Goal: Information Seeking & Learning: Learn about a topic

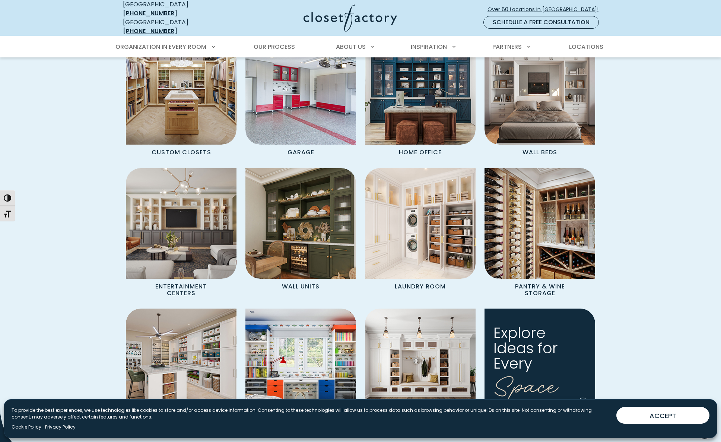
scroll to position [670, 0]
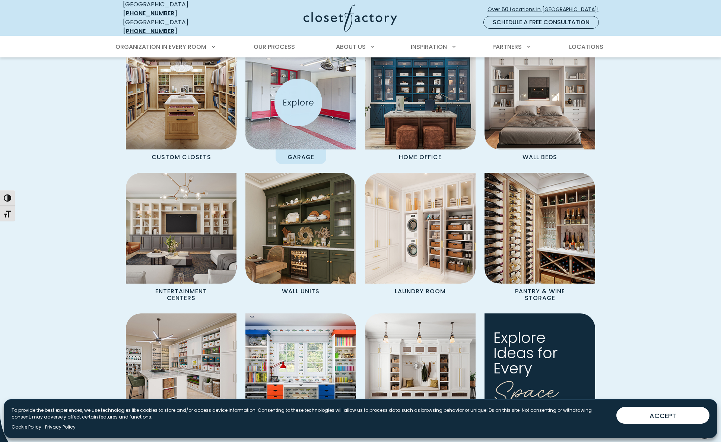
click at [298, 102] on img "Spaces Grid" at bounding box center [301, 94] width 122 height 122
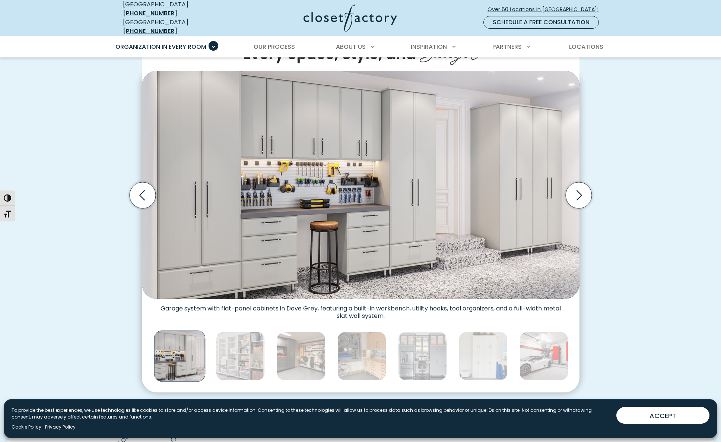
scroll to position [168, 0]
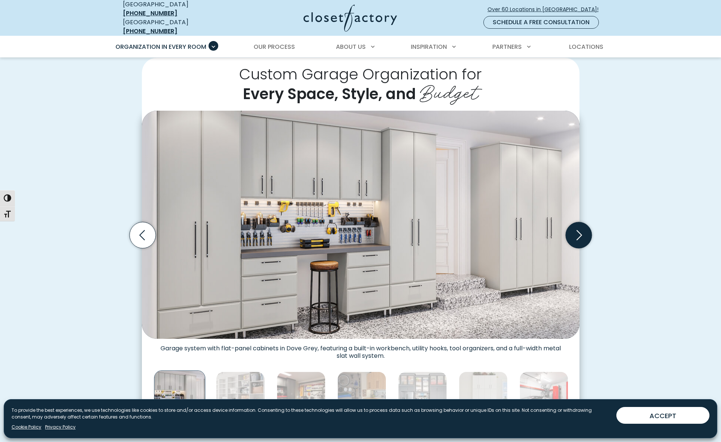
click at [579, 230] on icon "Next slide" at bounding box center [580, 235] width 6 height 10
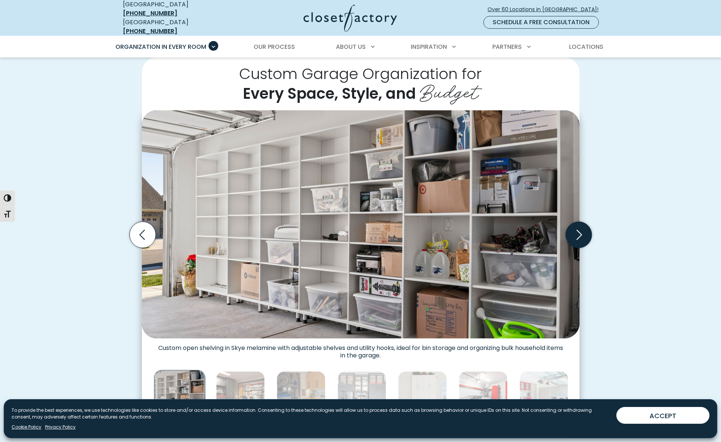
click at [579, 227] on icon "Next slide" at bounding box center [578, 235] width 26 height 26
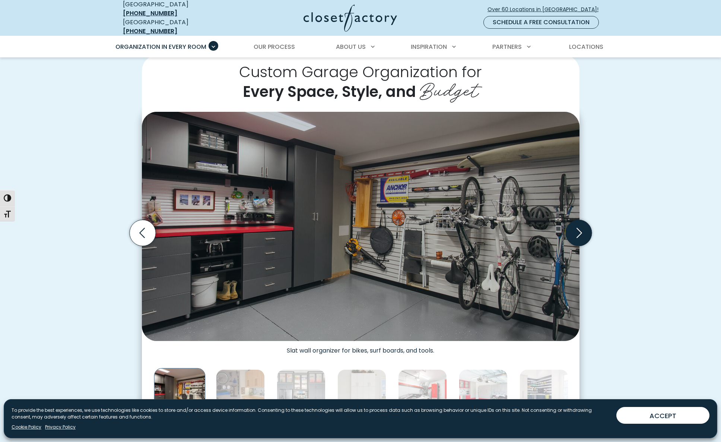
scroll to position [170, 0]
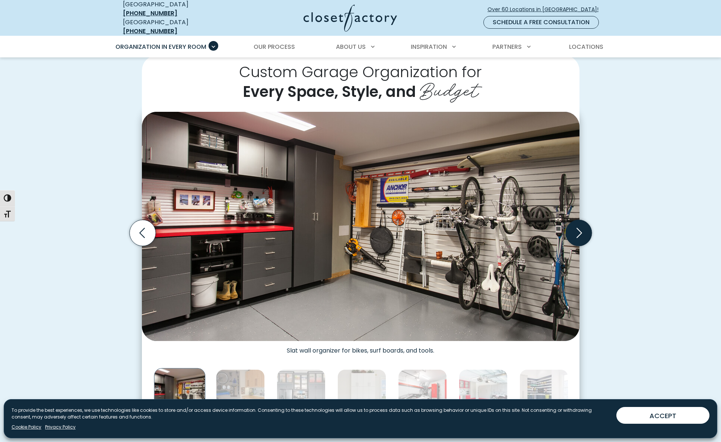
click at [579, 227] on icon "Next slide" at bounding box center [578, 233] width 26 height 26
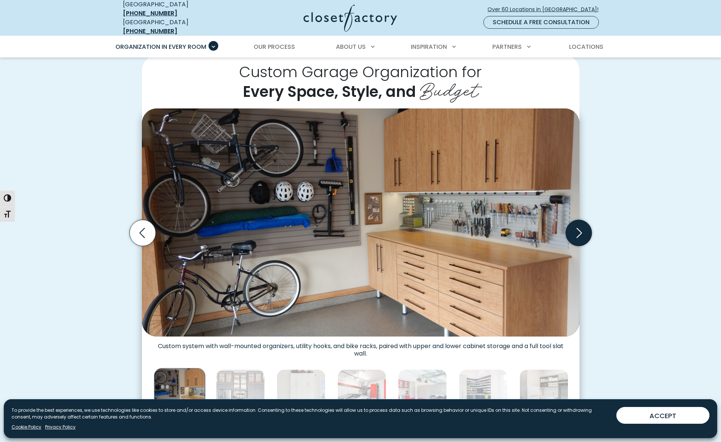
click at [579, 227] on icon "Next slide" at bounding box center [578, 233] width 26 height 26
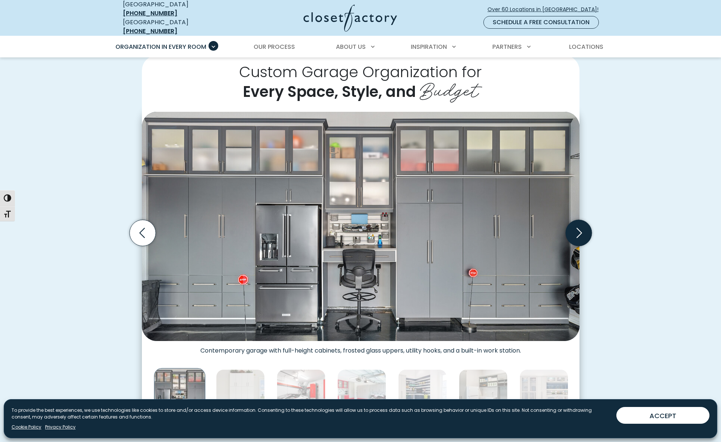
click at [579, 227] on icon "Next slide" at bounding box center [578, 233] width 26 height 26
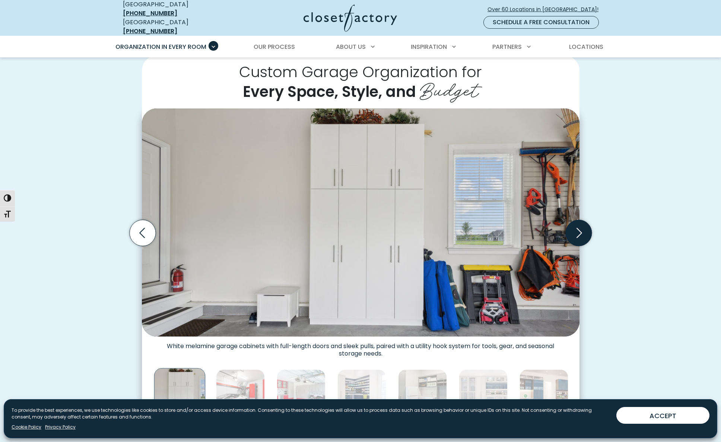
click at [579, 227] on icon "Next slide" at bounding box center [578, 233] width 26 height 26
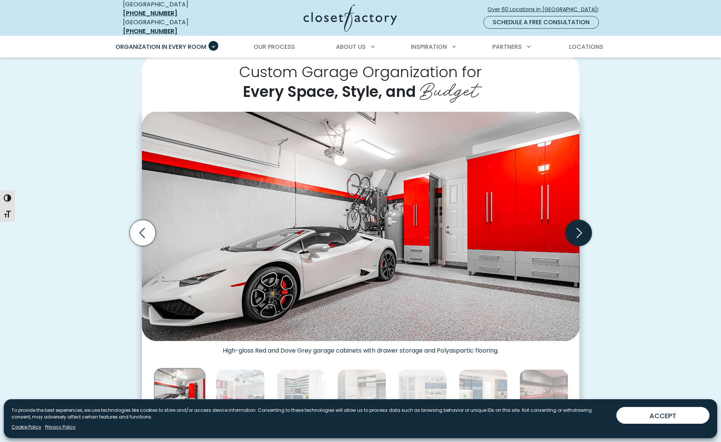
click at [579, 227] on icon "Next slide" at bounding box center [578, 233] width 26 height 26
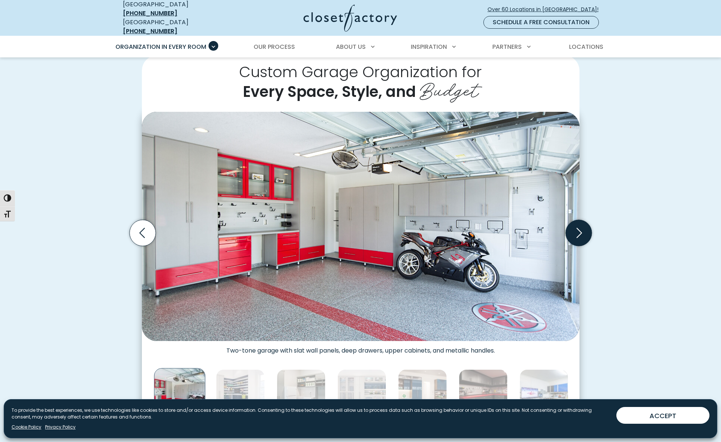
click at [579, 227] on icon "Next slide" at bounding box center [578, 233] width 26 height 26
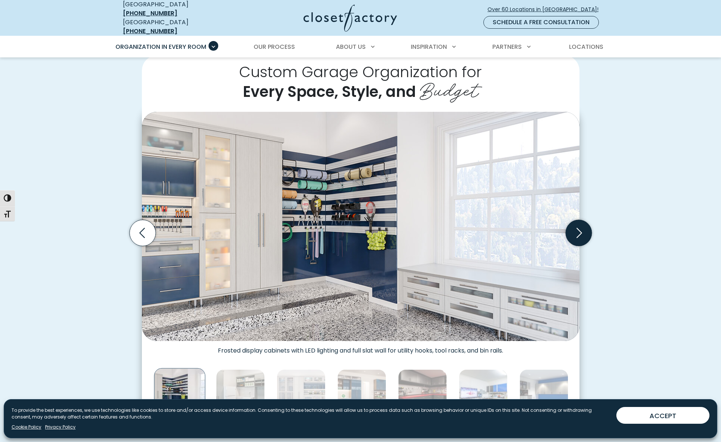
click at [579, 227] on icon "Next slide" at bounding box center [578, 233] width 26 height 26
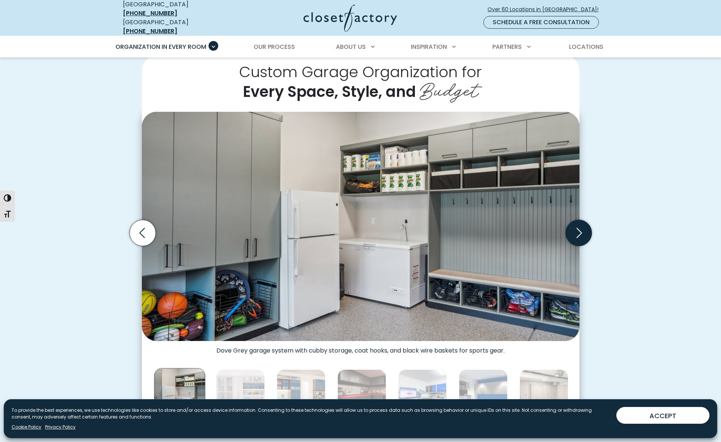
click at [579, 227] on icon "Next slide" at bounding box center [578, 233] width 26 height 26
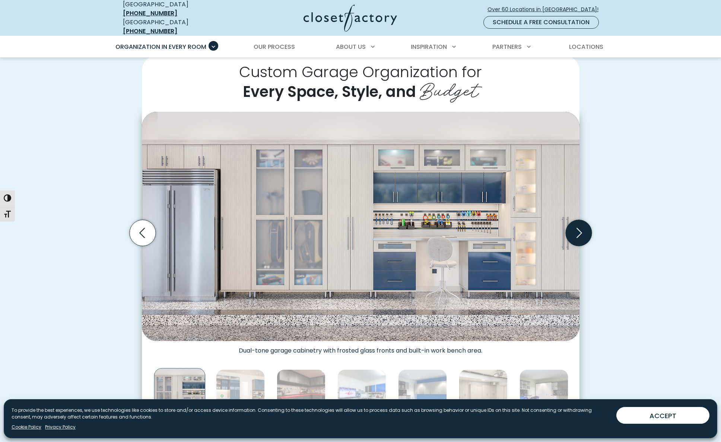
click at [579, 227] on icon "Next slide" at bounding box center [578, 233] width 26 height 26
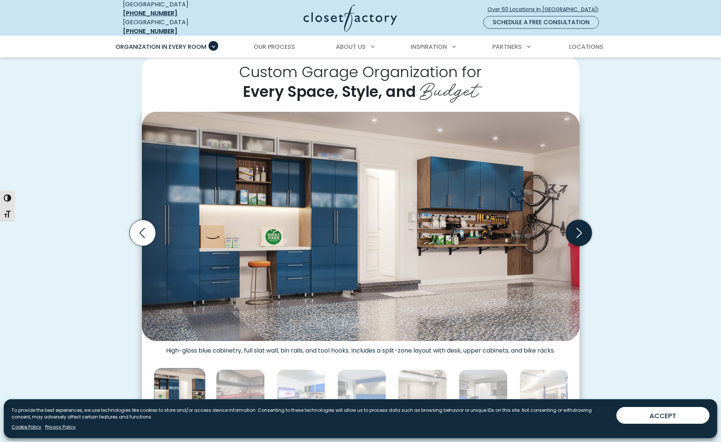
click at [579, 227] on icon "Next slide" at bounding box center [578, 233] width 26 height 26
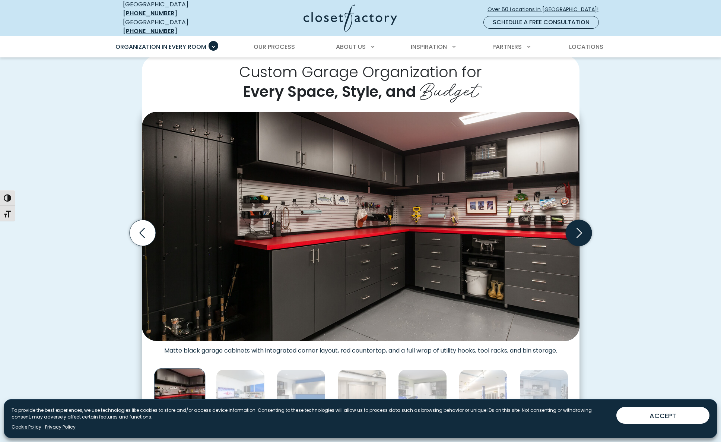
click at [579, 227] on icon "Next slide" at bounding box center [578, 233] width 26 height 26
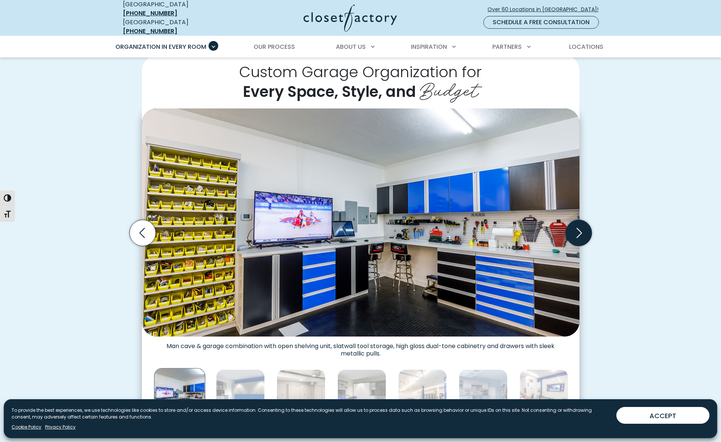
click at [579, 227] on icon "Next slide" at bounding box center [578, 233] width 26 height 26
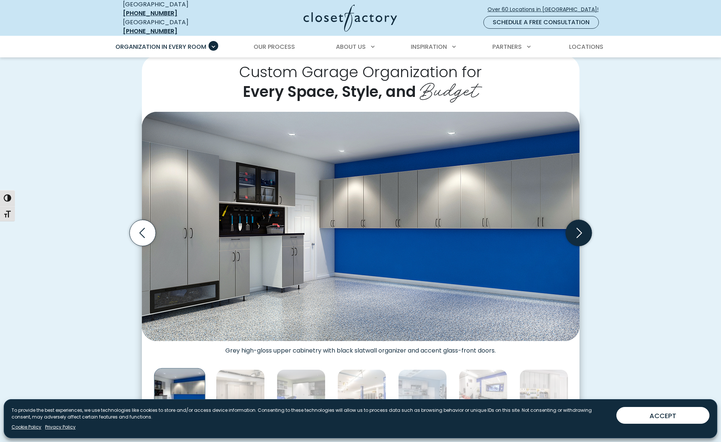
click at [579, 227] on icon "Next slide" at bounding box center [578, 233] width 26 height 26
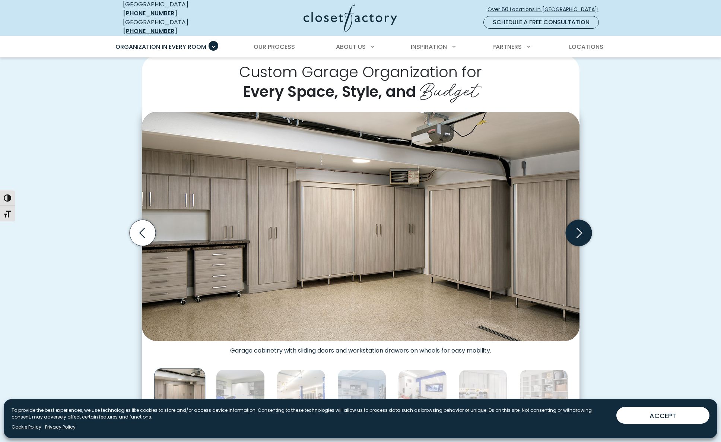
click at [579, 227] on icon "Next slide" at bounding box center [578, 233] width 26 height 26
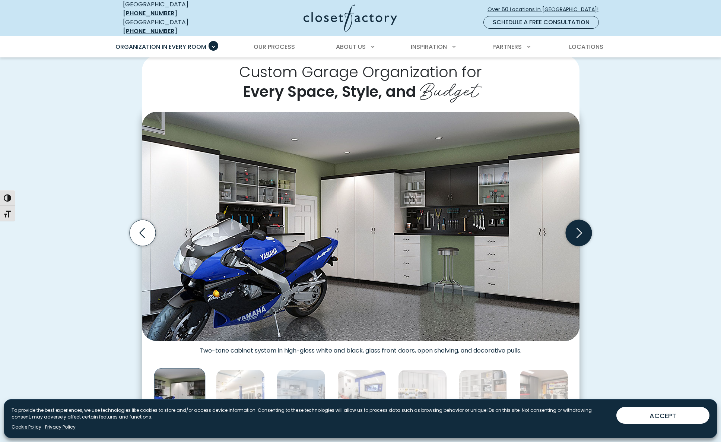
click at [579, 227] on icon "Next slide" at bounding box center [578, 233] width 26 height 26
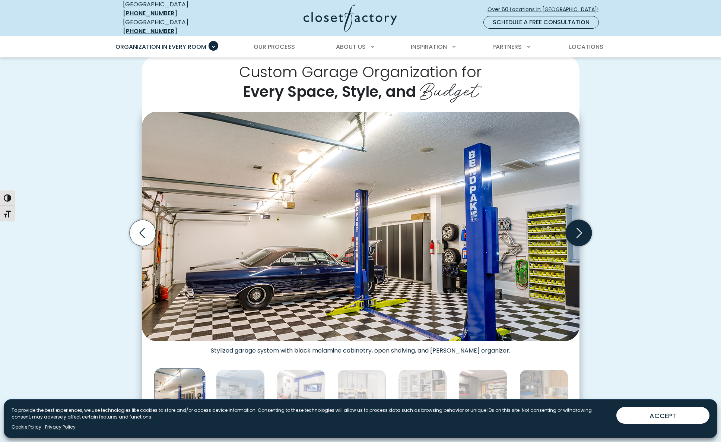
click at [579, 227] on icon "Next slide" at bounding box center [578, 233] width 26 height 26
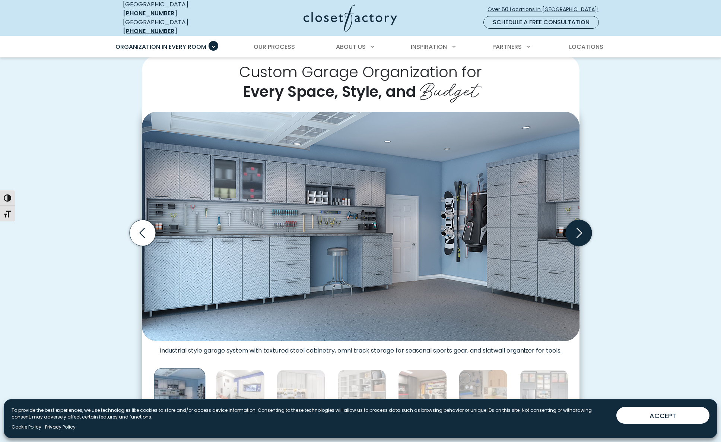
click at [577, 238] on icon "Next slide" at bounding box center [578, 233] width 26 height 26
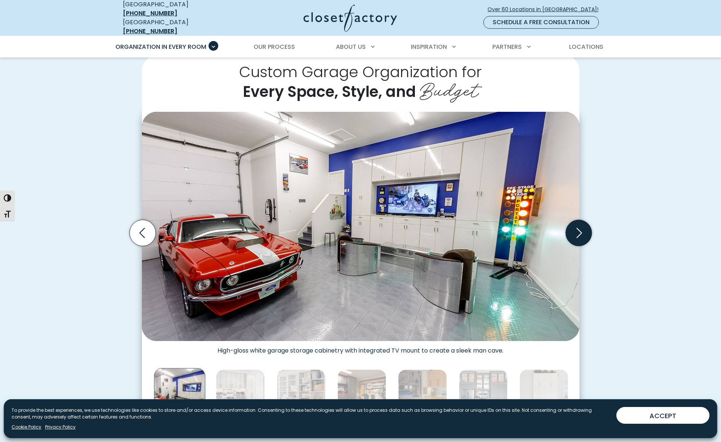
click at [579, 234] on icon "Next slide" at bounding box center [578, 233] width 26 height 26
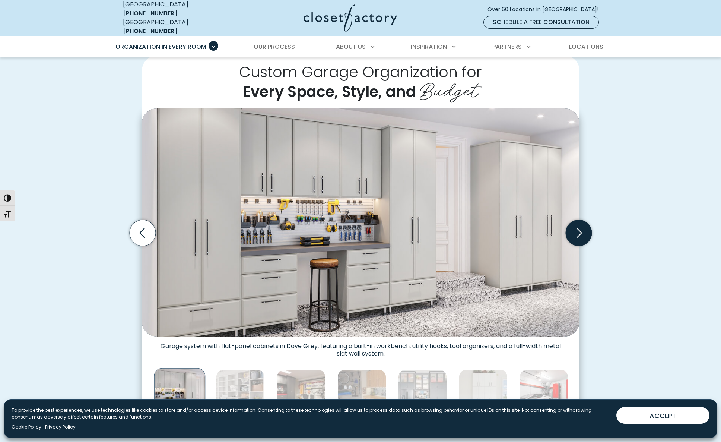
click at [579, 234] on icon "Next slide" at bounding box center [578, 233] width 26 height 26
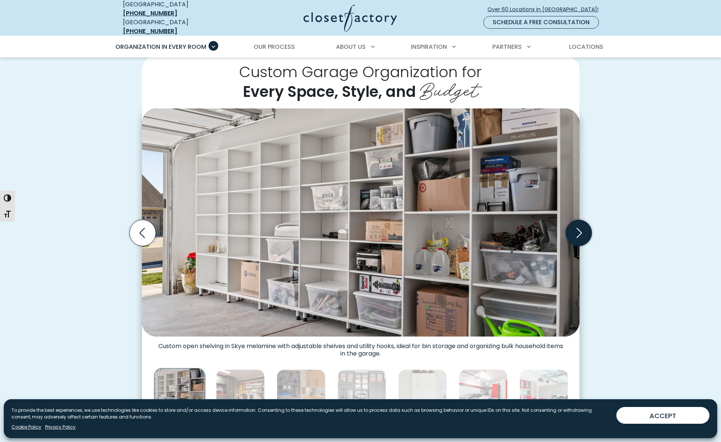
click at [579, 234] on icon "Next slide" at bounding box center [578, 233] width 26 height 26
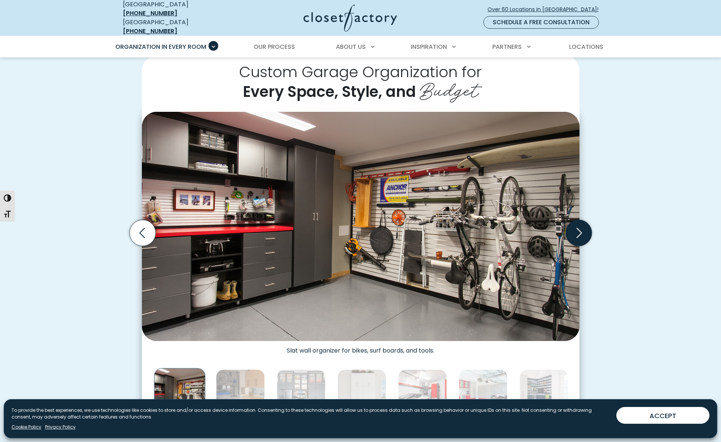
click at [579, 234] on icon "Next slide" at bounding box center [578, 233] width 26 height 26
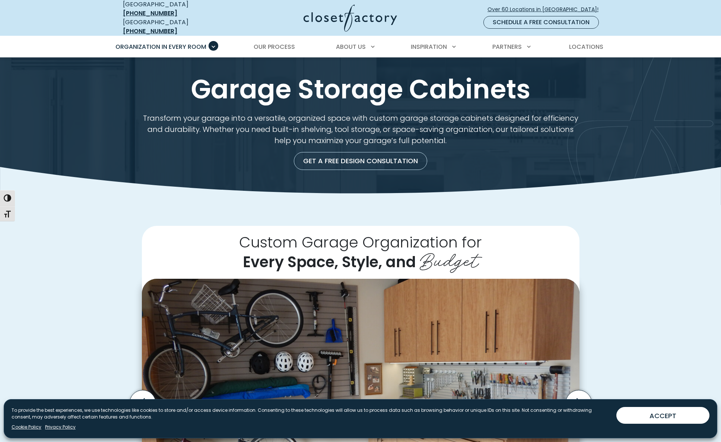
scroll to position [0, 0]
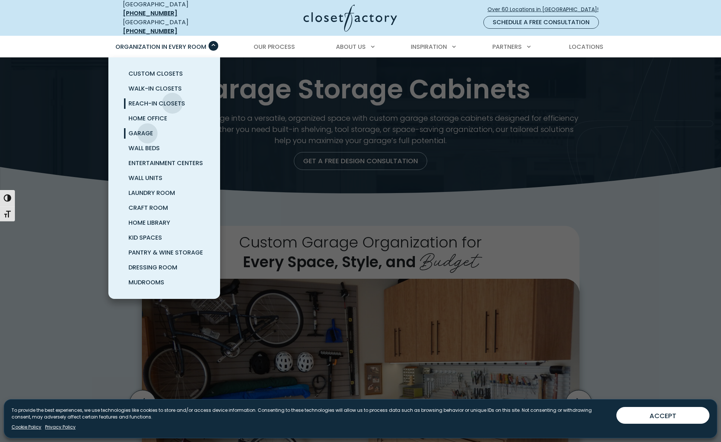
click at [172, 99] on span "Reach-In Closets" at bounding box center [157, 103] width 57 height 9
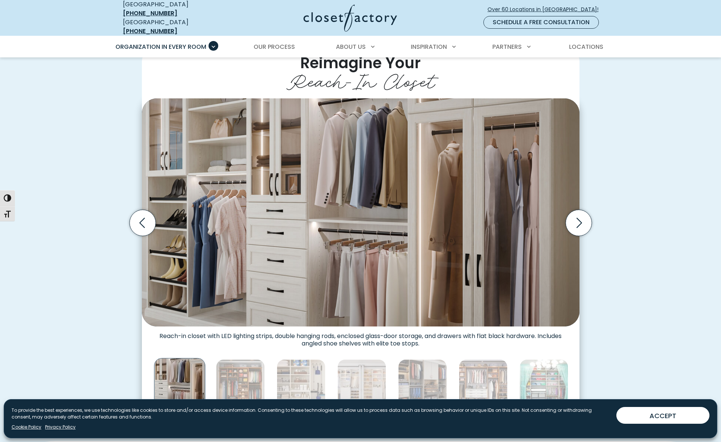
scroll to position [176, 0]
click at [585, 221] on icon "Next slide" at bounding box center [578, 222] width 26 height 26
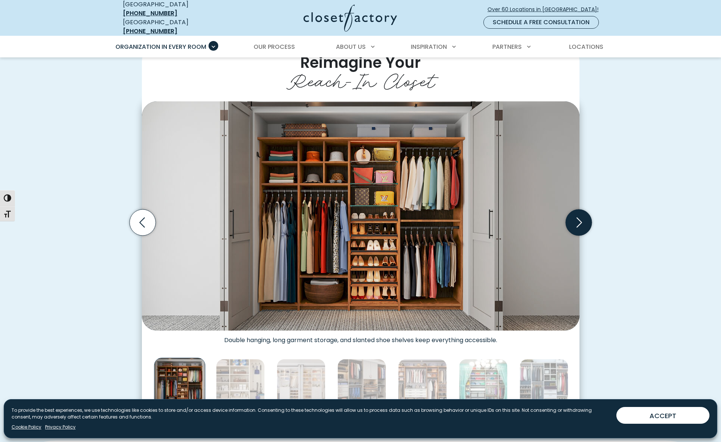
click at [584, 221] on icon "Next slide" at bounding box center [578, 222] width 26 height 26
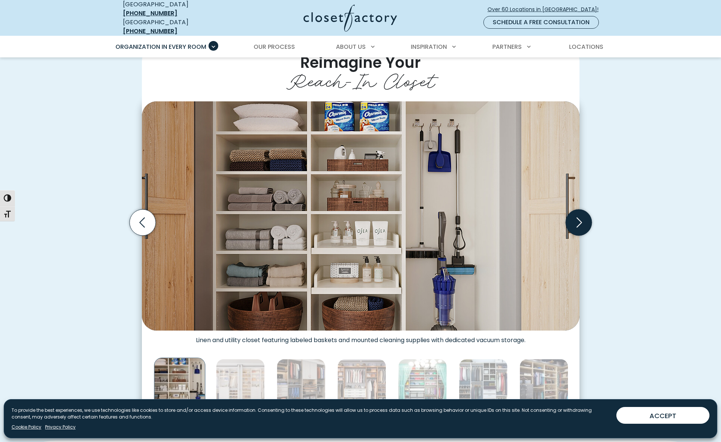
click at [584, 221] on icon "Next slide" at bounding box center [578, 222] width 26 height 26
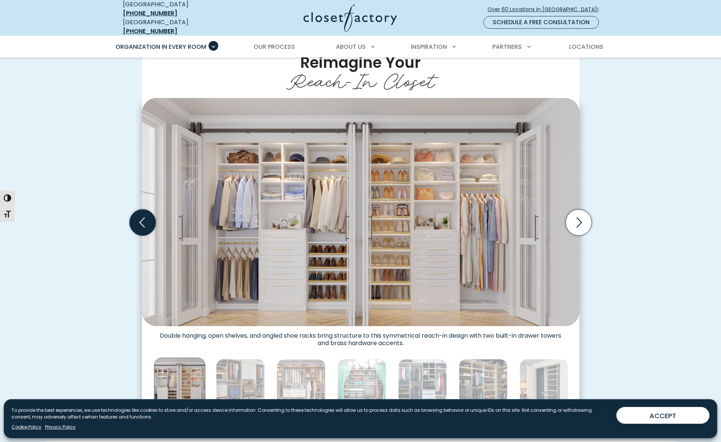
click at [154, 210] on icon "Previous slide" at bounding box center [143, 222] width 32 height 32
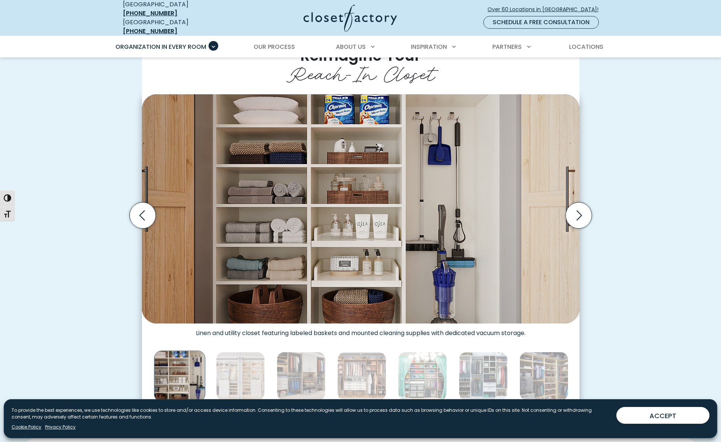
scroll to position [183, 0]
click at [583, 210] on icon "Next slide" at bounding box center [578, 215] width 26 height 26
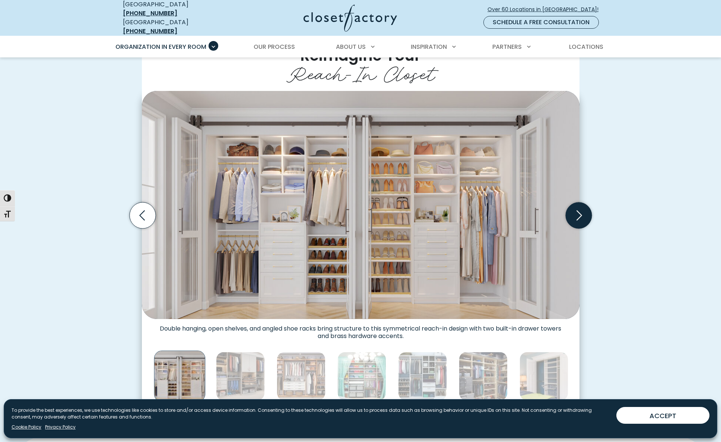
click at [583, 210] on icon "Next slide" at bounding box center [578, 215] width 26 height 26
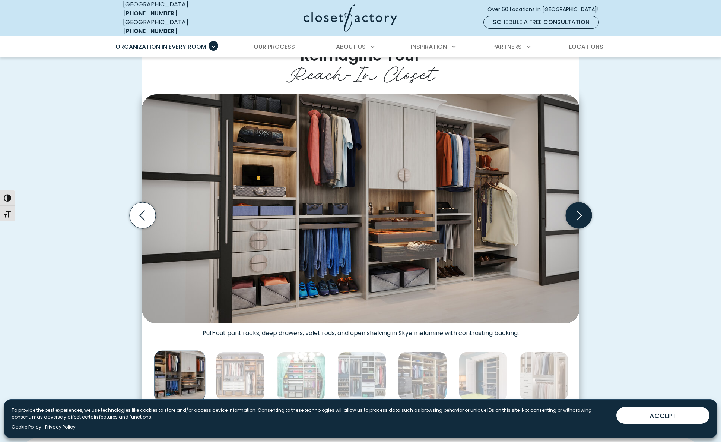
click at [583, 210] on icon "Next slide" at bounding box center [578, 215] width 26 height 26
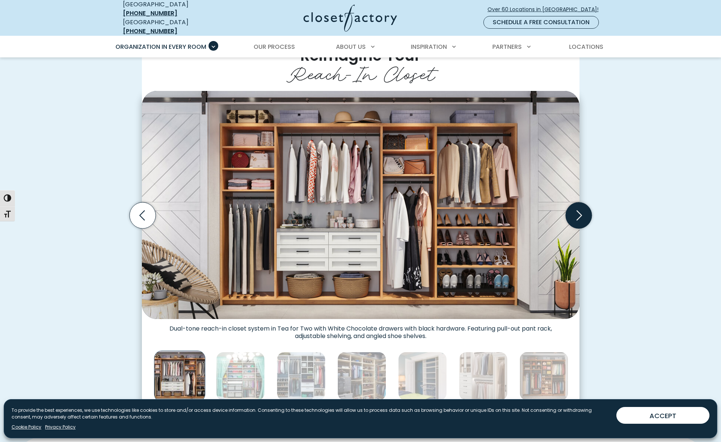
click at [583, 210] on icon "Next slide" at bounding box center [578, 215] width 26 height 26
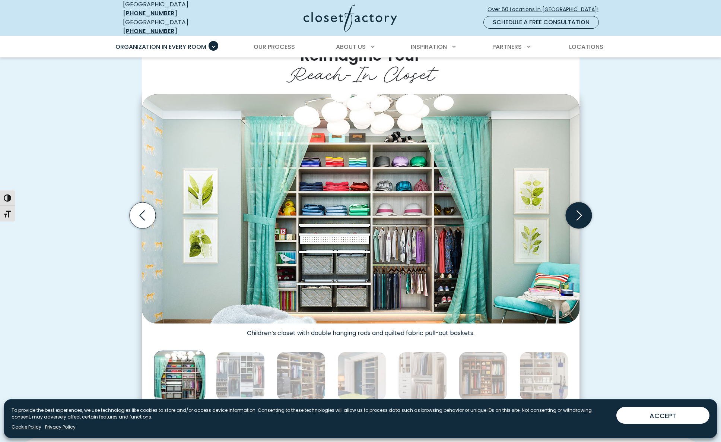
click at [583, 210] on icon "Next slide" at bounding box center [578, 215] width 26 height 26
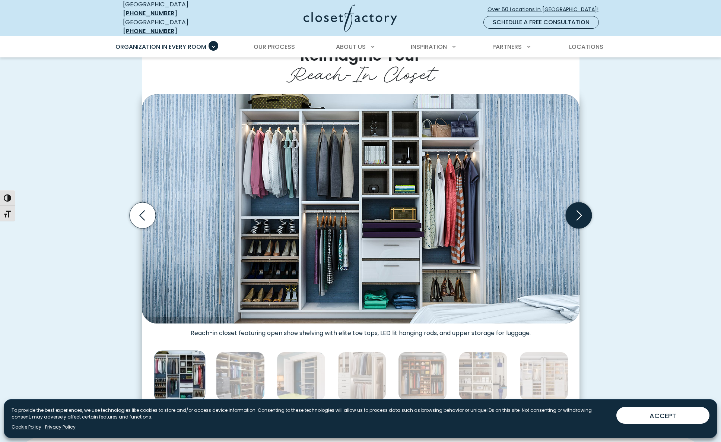
click at [583, 210] on icon "Next slide" at bounding box center [578, 215] width 26 height 26
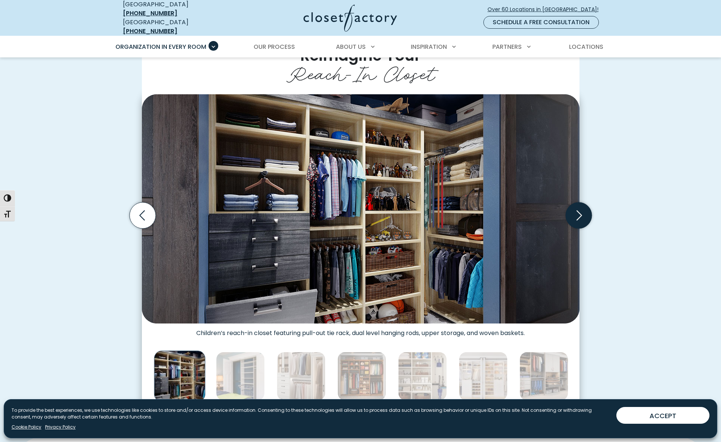
click at [583, 210] on icon "Next slide" at bounding box center [578, 215] width 26 height 26
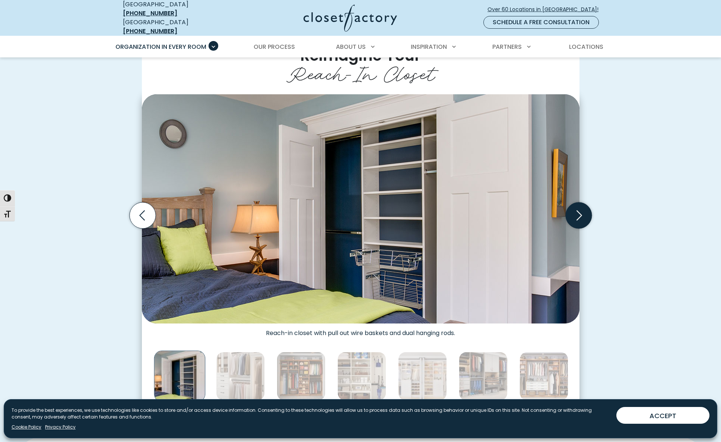
click at [583, 210] on icon "Next slide" at bounding box center [578, 215] width 26 height 26
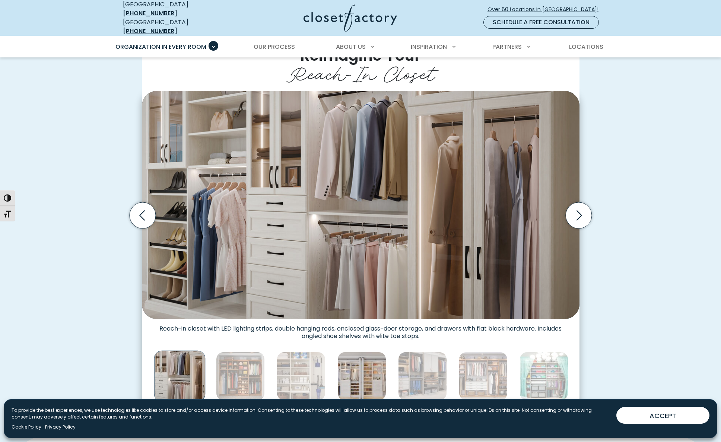
click at [365, 378] on img "Thumbnail Gallery" at bounding box center [361, 376] width 49 height 49
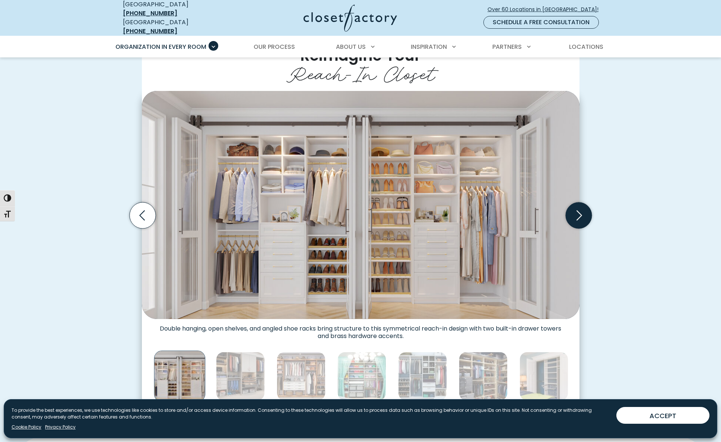
click at [581, 207] on icon "Next slide" at bounding box center [578, 215] width 26 height 26
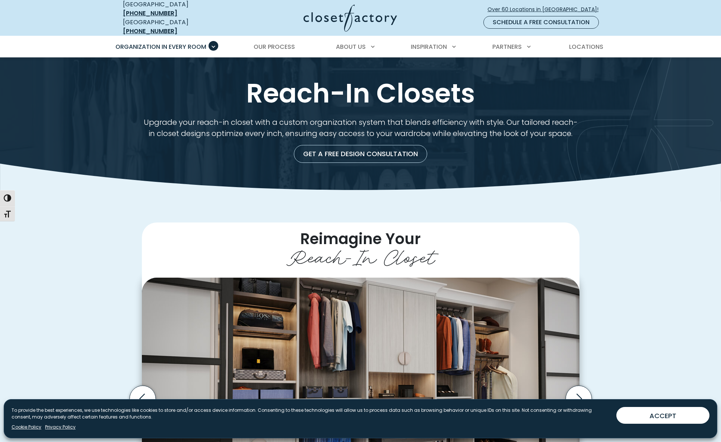
scroll to position [0, 0]
